Goal: Book appointment/travel/reservation

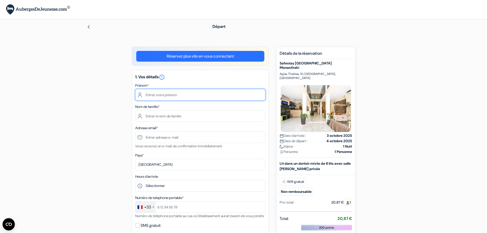
click at [229, 96] on input "text" at bounding box center [200, 94] width 130 height 11
type input "[PERSON_NAME]"
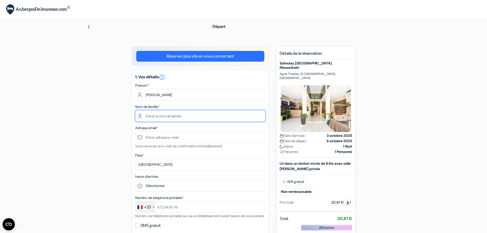
type input "Malbos"
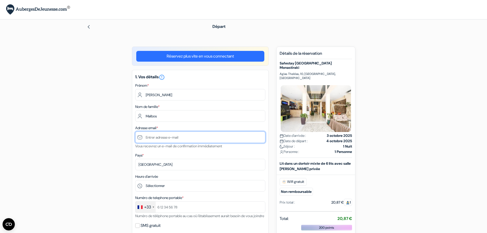
type input "[EMAIL_ADDRESS][DOMAIN_NAME]"
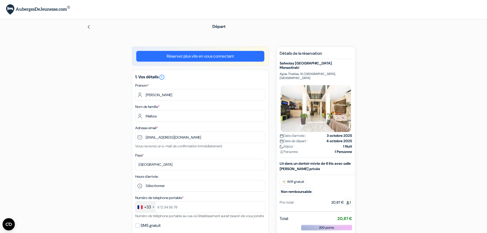
type input "[PHONE_NUMBER]"
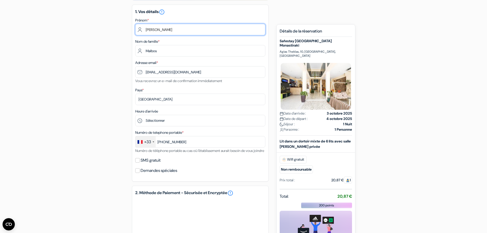
scroll to position [77, 0]
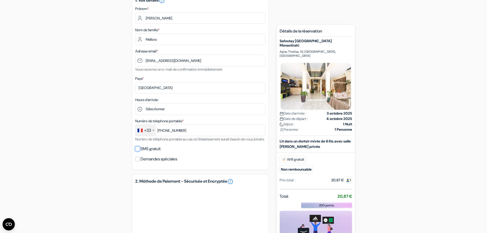
click at [137, 151] on input "SMS gratuit" at bounding box center [137, 148] width 5 height 5
checkbox input "true"
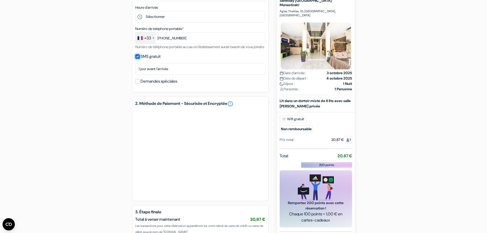
scroll to position [128, 0]
